Goal: Task Accomplishment & Management: Use online tool/utility

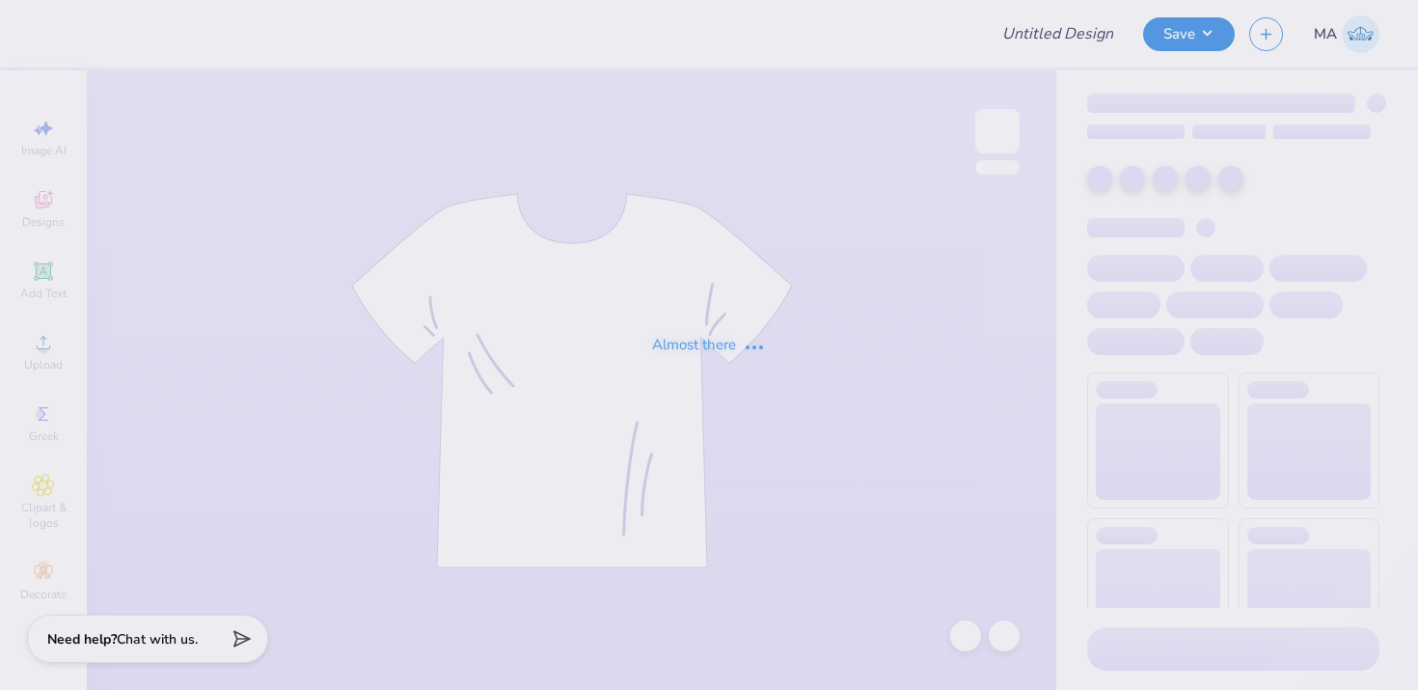
type input "Camel [PERSON_NAME] 2"
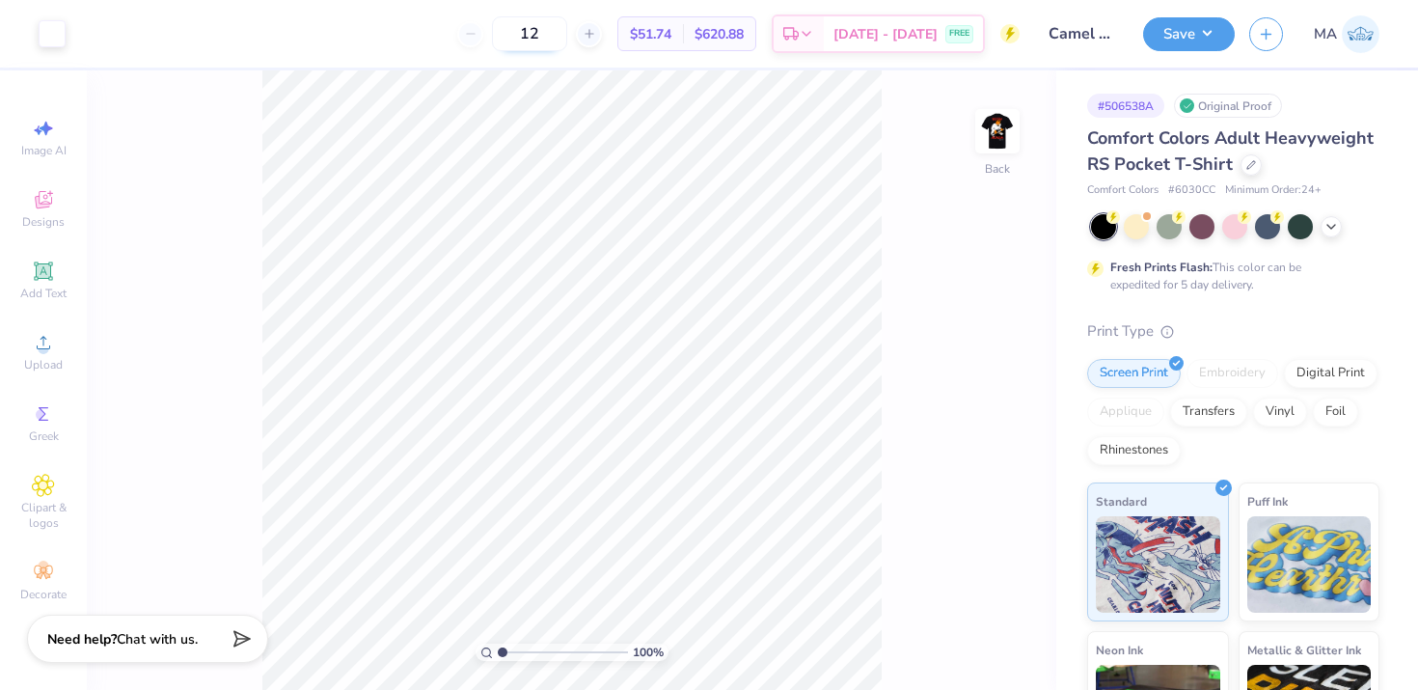
click at [567, 39] on input "12" at bounding box center [529, 33] width 75 height 35
type input "1"
click at [993, 134] on img at bounding box center [997, 131] width 77 height 77
click at [1014, 136] on img at bounding box center [997, 131] width 77 height 77
click at [1166, 42] on button "Save" at bounding box center [1189, 31] width 92 height 34
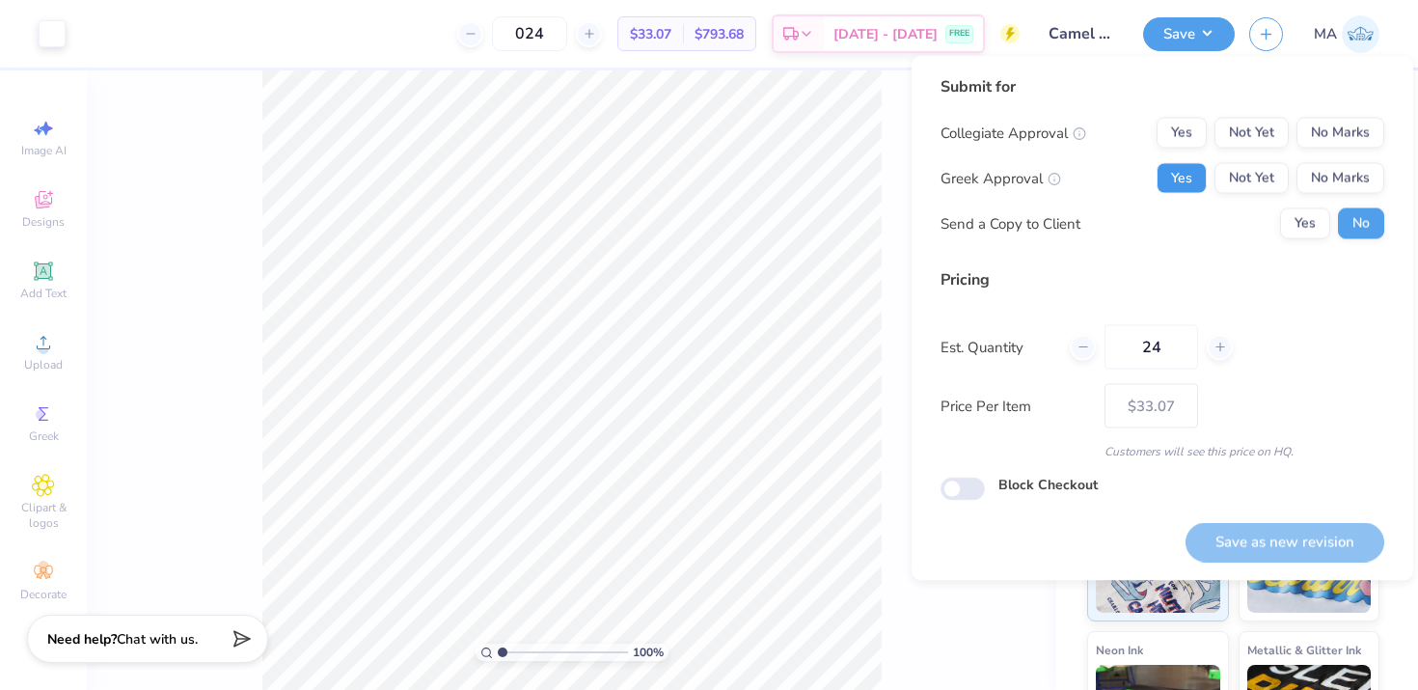
click at [1193, 184] on button "Yes" at bounding box center [1182, 178] width 50 height 31
click at [1348, 127] on button "No Marks" at bounding box center [1341, 133] width 88 height 31
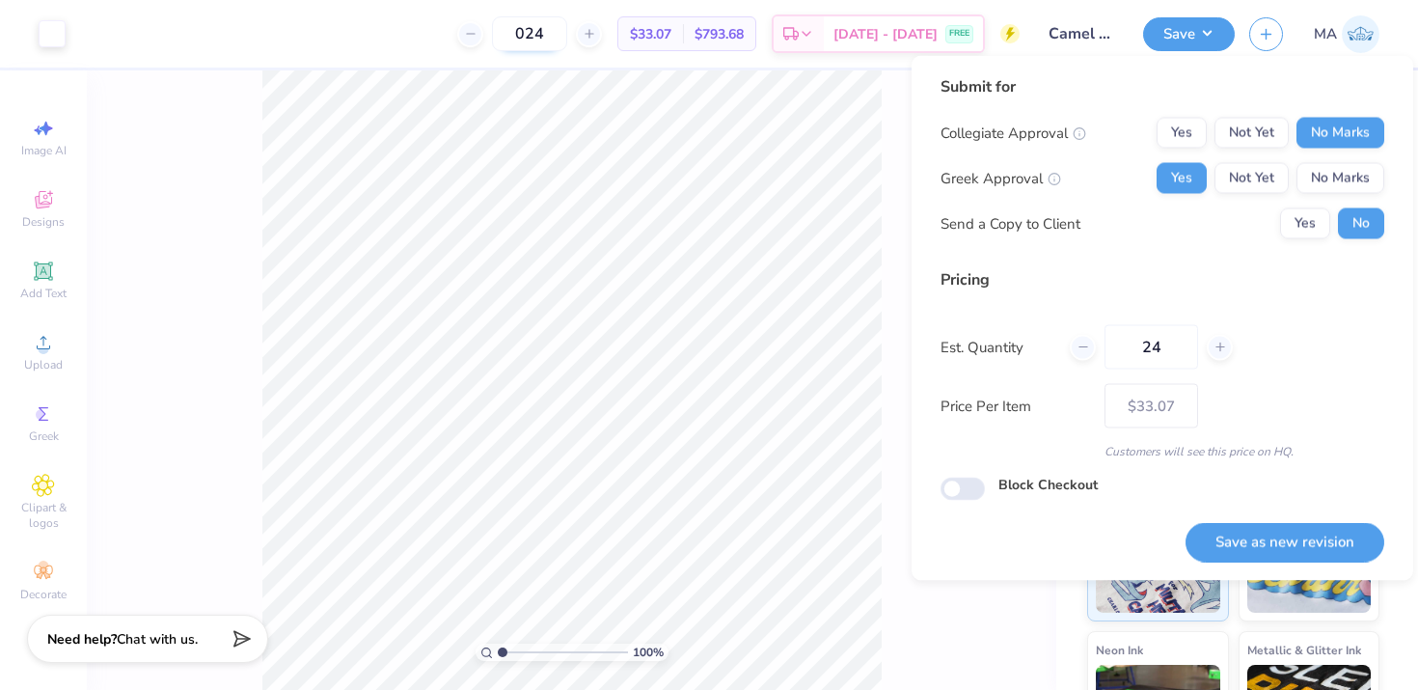
click at [567, 32] on input "024" at bounding box center [529, 33] width 75 height 35
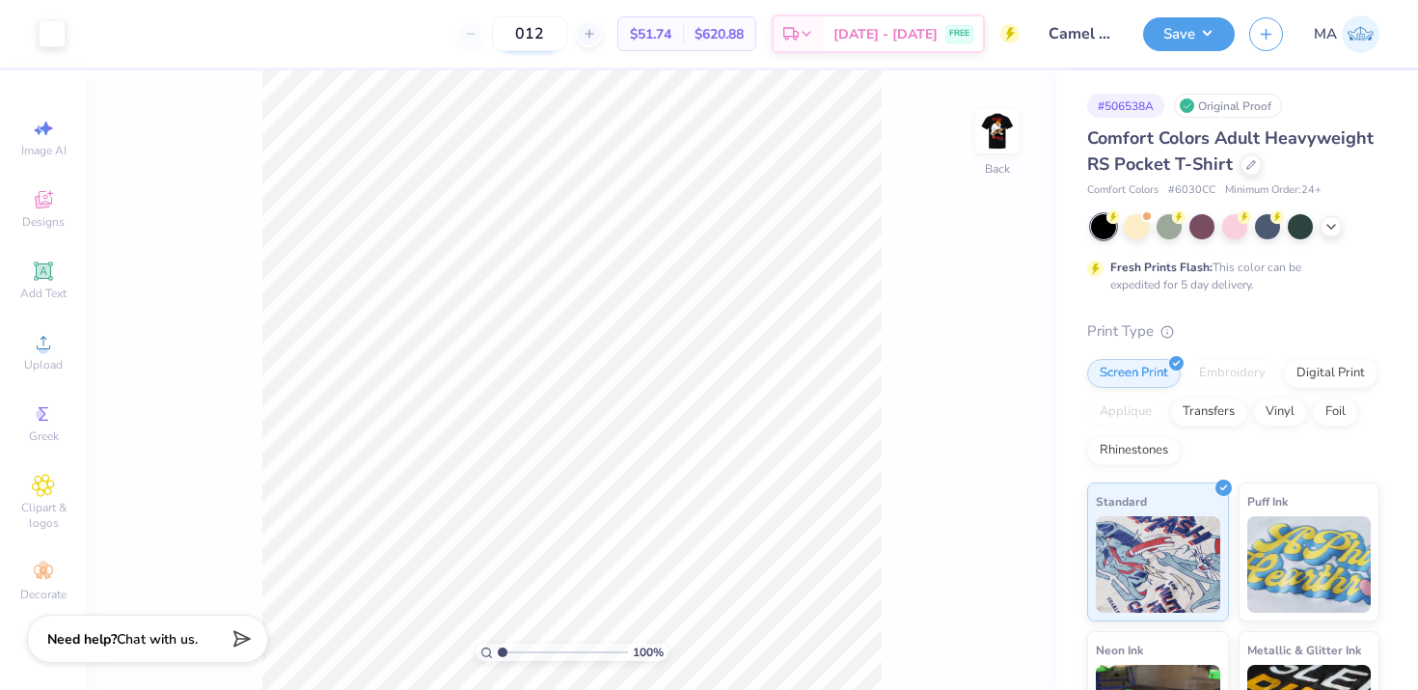
click at [567, 30] on input "012" at bounding box center [529, 33] width 75 height 35
type input "024"
